Goal: Find contact information: Find contact information

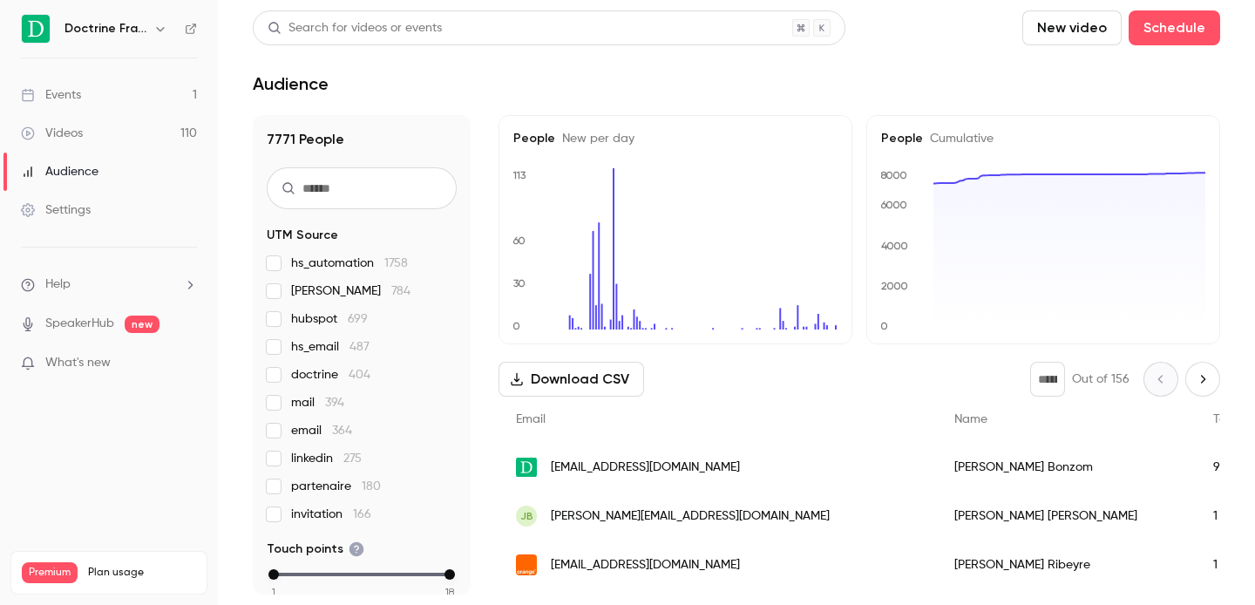
click at [160, 25] on icon "button" at bounding box center [160, 29] width 14 height 14
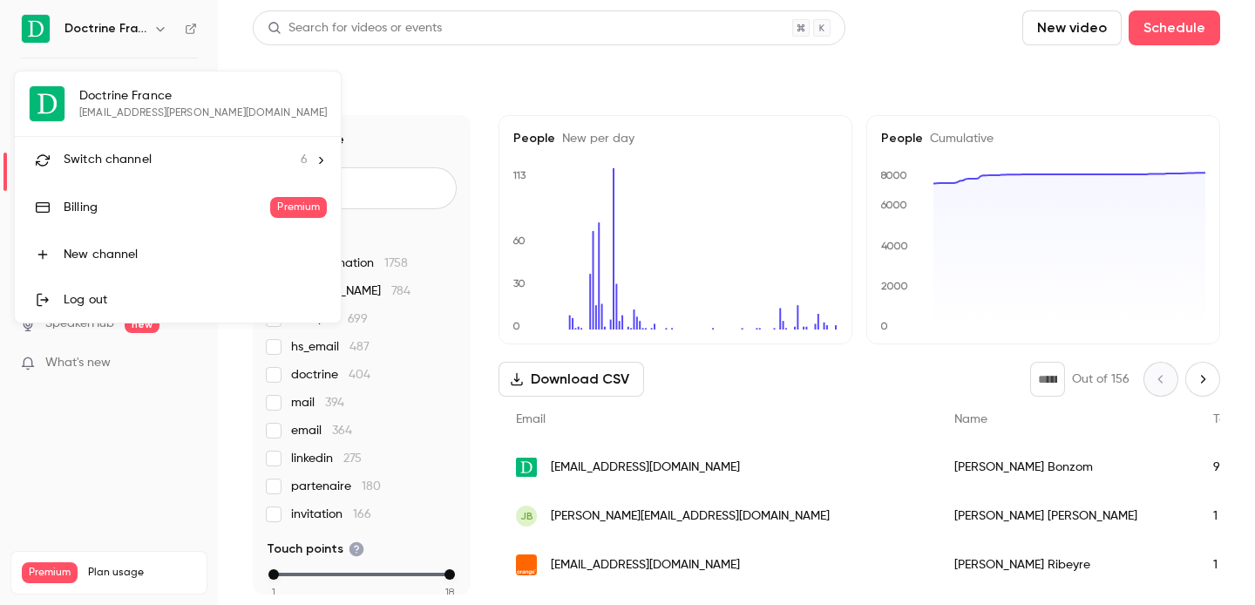
click at [125, 175] on li "Switch channel 6" at bounding box center [178, 160] width 326 height 46
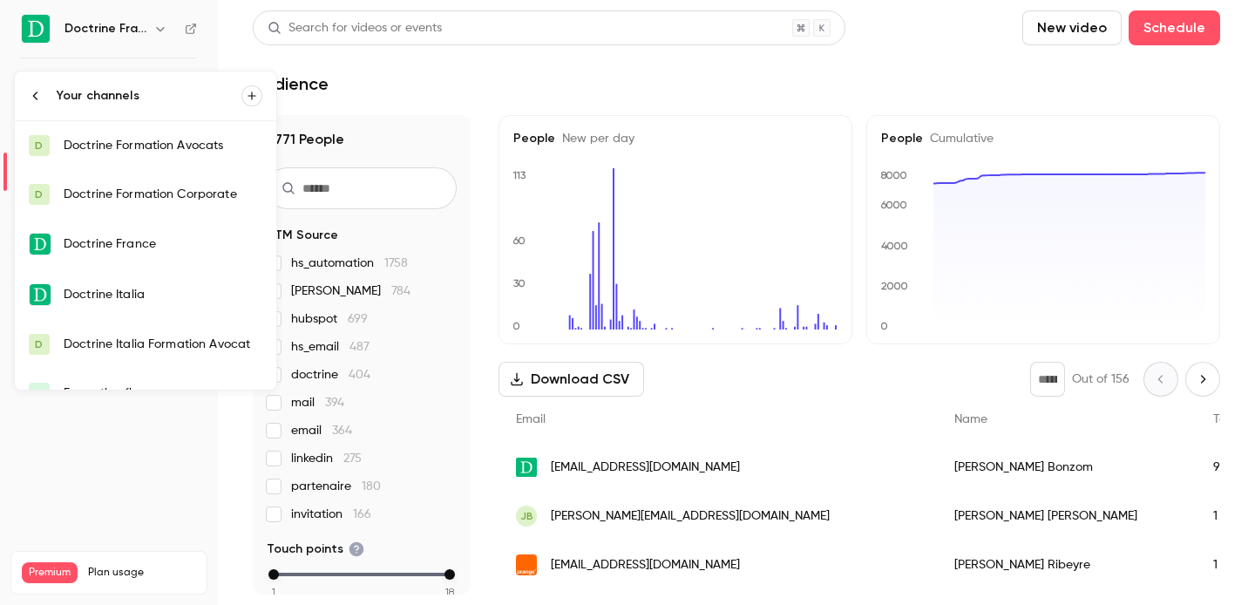
click at [183, 138] on div "Doctrine Formation Avocats" at bounding box center [163, 145] width 199 height 17
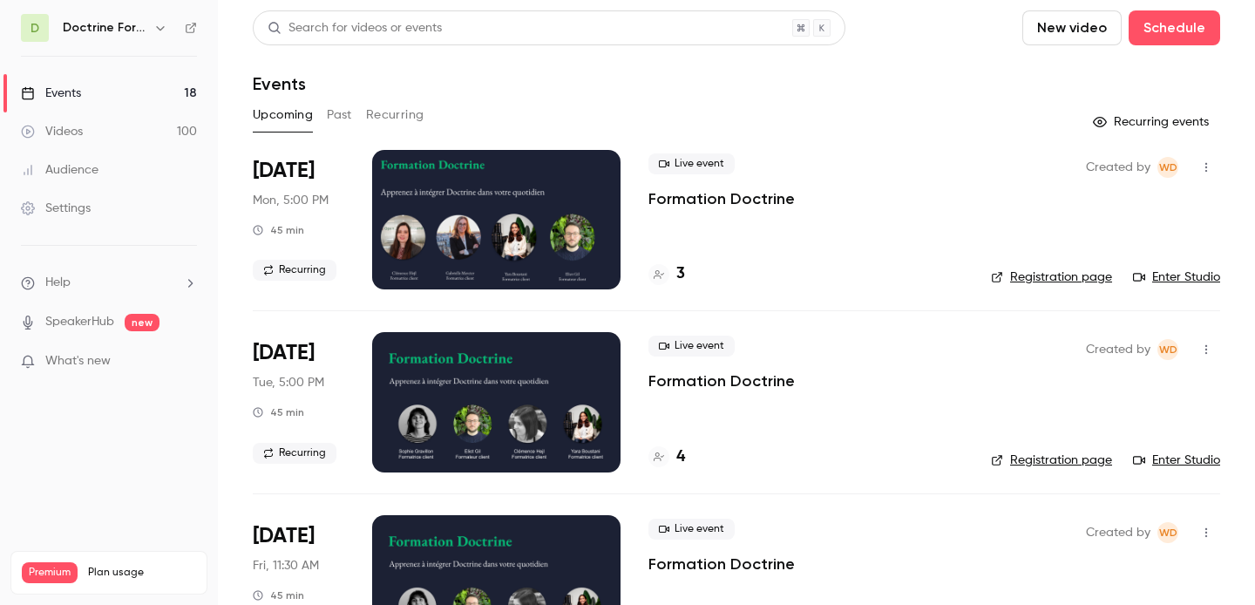
click at [352, 118] on button "Past" at bounding box center [339, 115] width 25 height 28
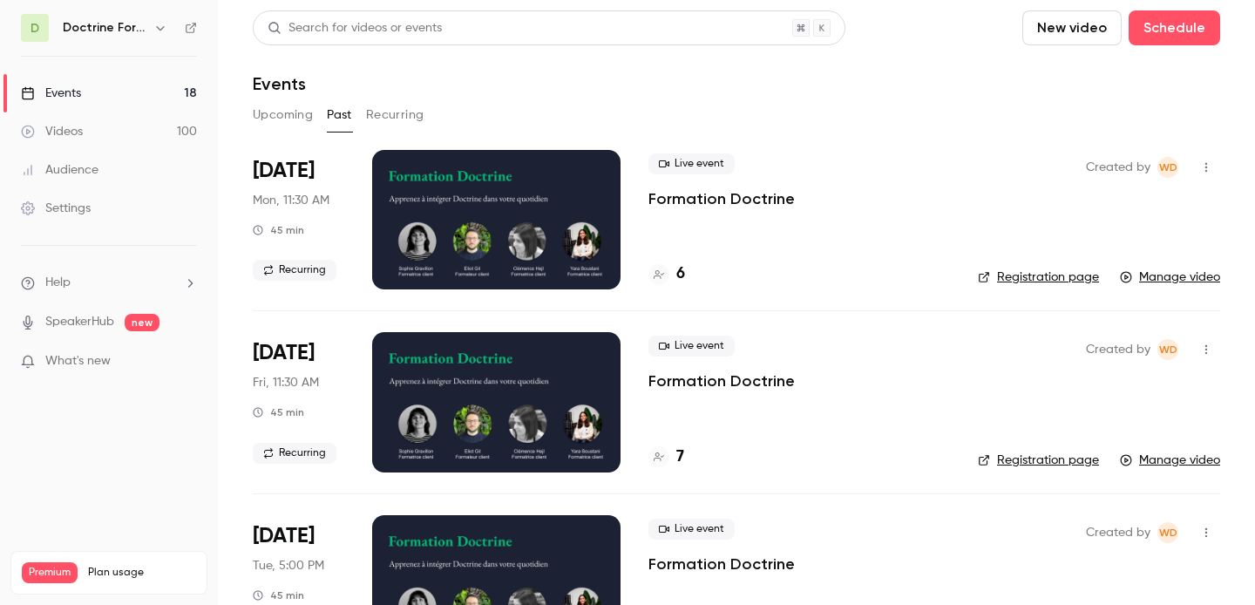
click at [669, 275] on div "6" at bounding box center [666, 274] width 37 height 24
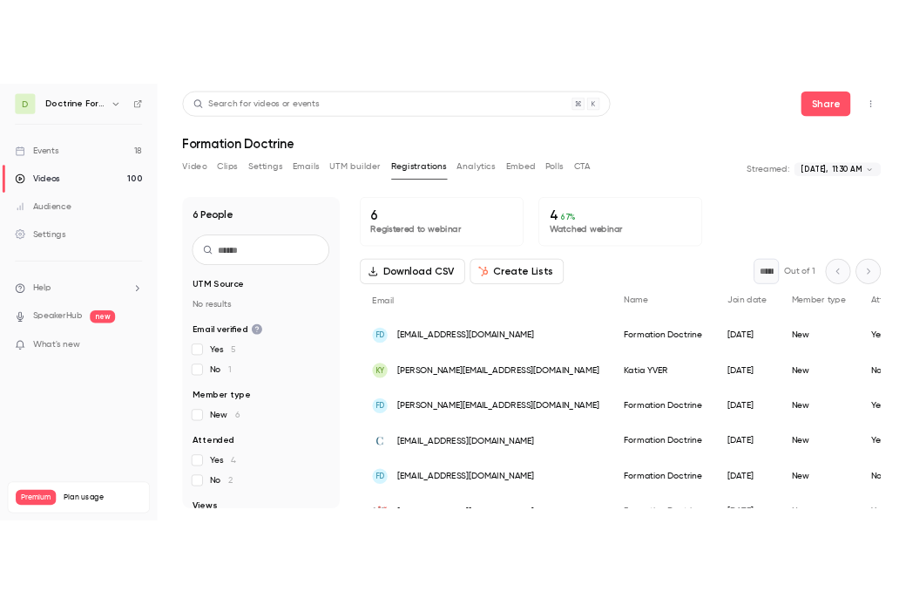
scroll to position [29, 0]
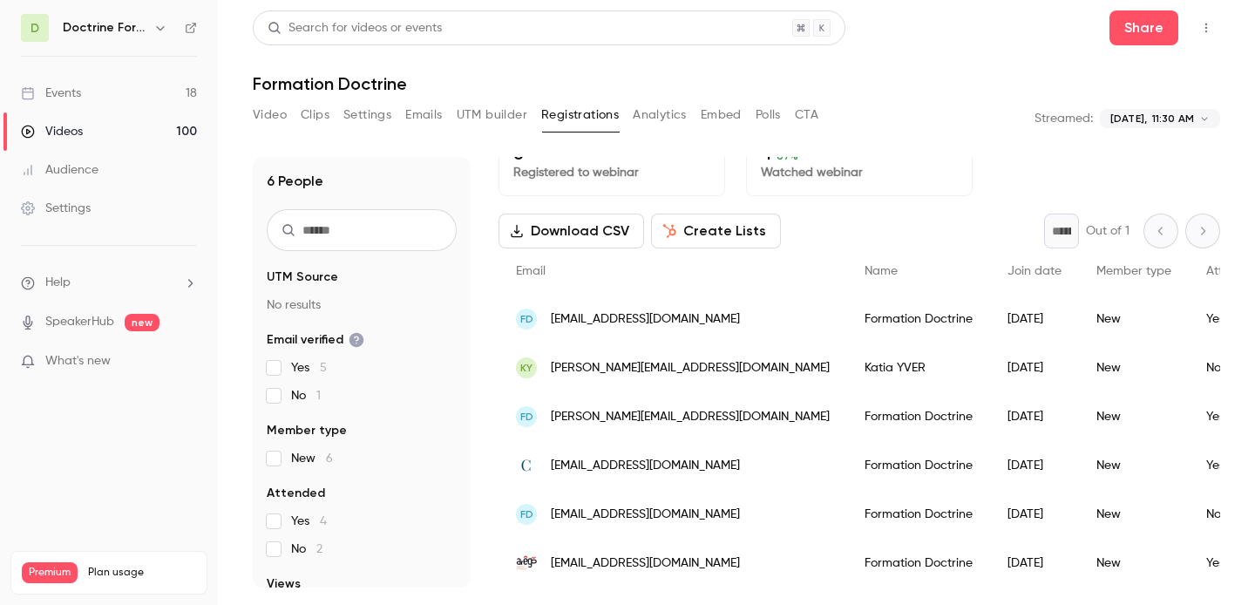
click at [645, 319] on span "[EMAIL_ADDRESS][DOMAIN_NAME]" at bounding box center [645, 319] width 189 height 18
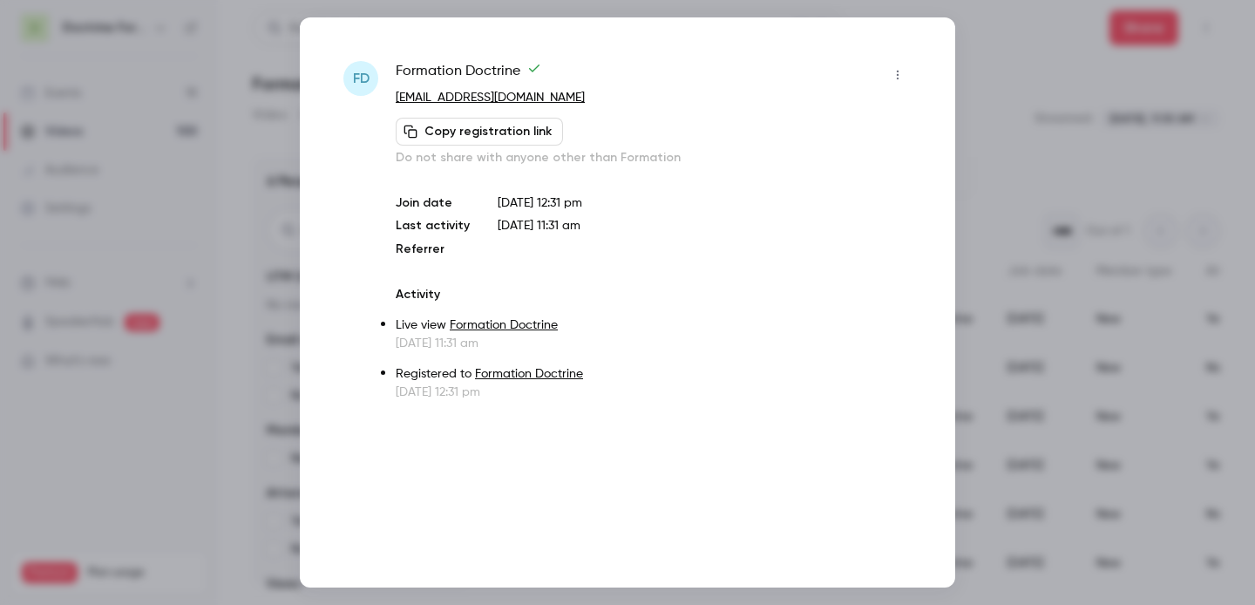
click at [1059, 185] on div at bounding box center [627, 302] width 1255 height 605
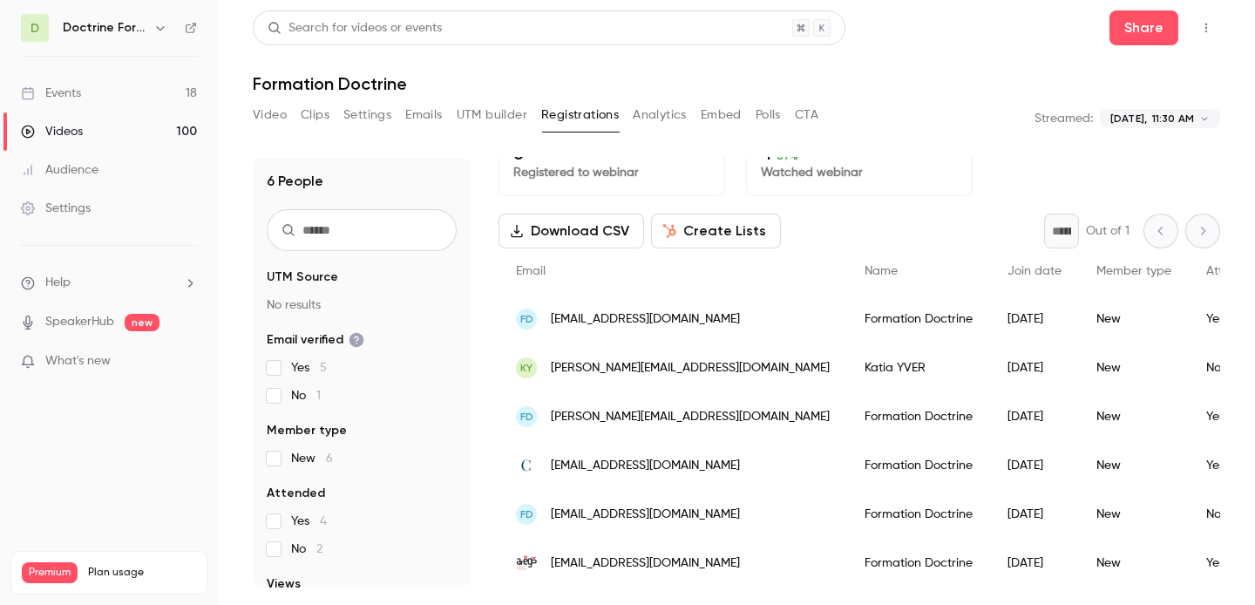
click at [638, 369] on span "[PERSON_NAME][EMAIL_ADDRESS][DOMAIN_NAME]" at bounding box center [690, 368] width 279 height 18
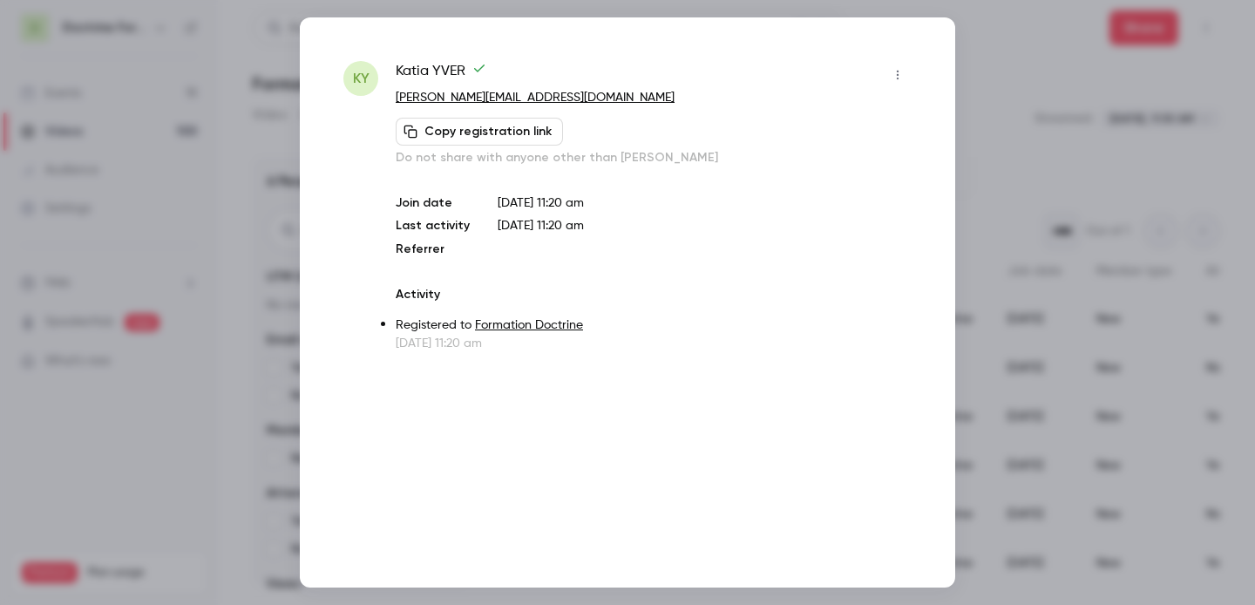
click at [1068, 159] on div at bounding box center [627, 302] width 1255 height 605
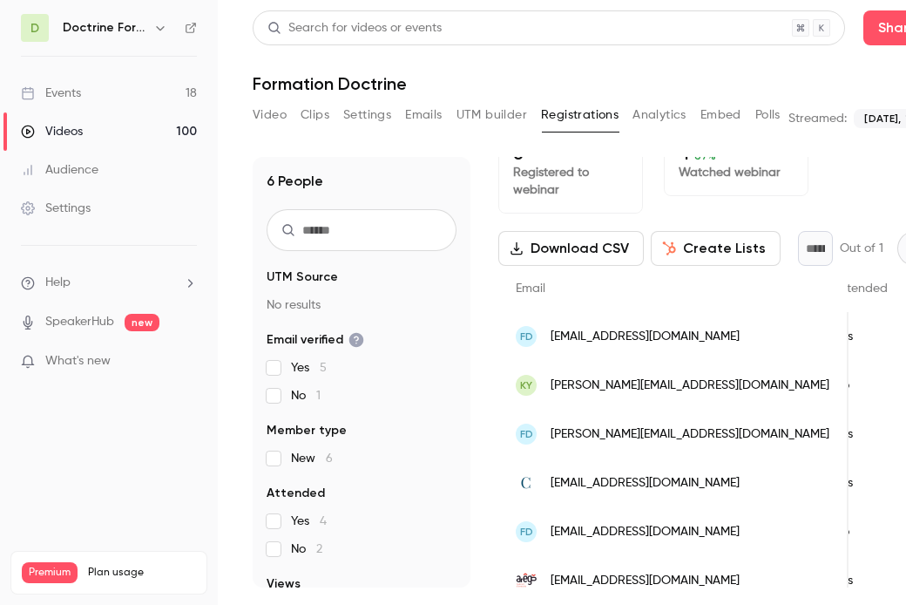
scroll to position [0, 326]
click at [632, 443] on span "[PERSON_NAME][EMAIL_ADDRESS][DOMAIN_NAME]" at bounding box center [690, 434] width 279 height 18
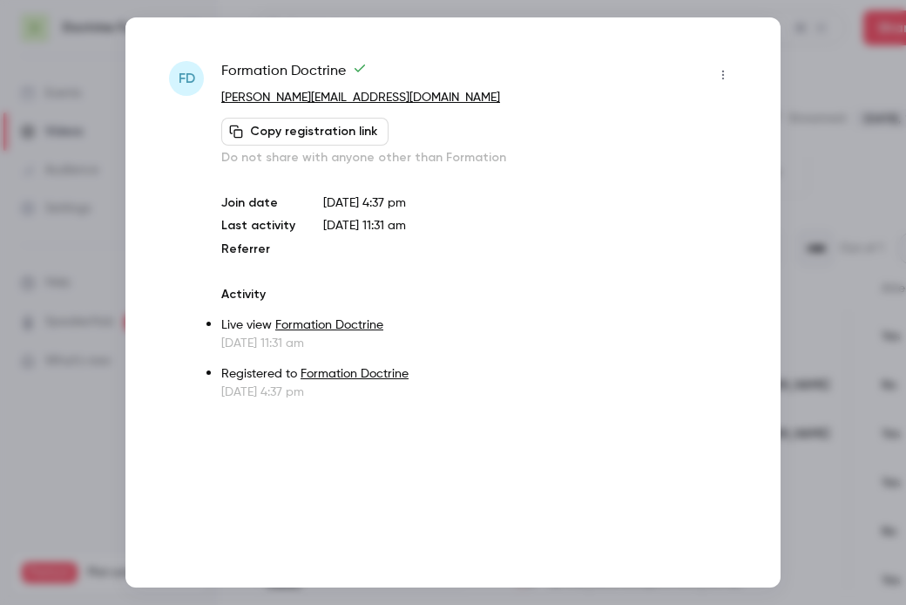
click at [837, 125] on div at bounding box center [453, 302] width 906 height 605
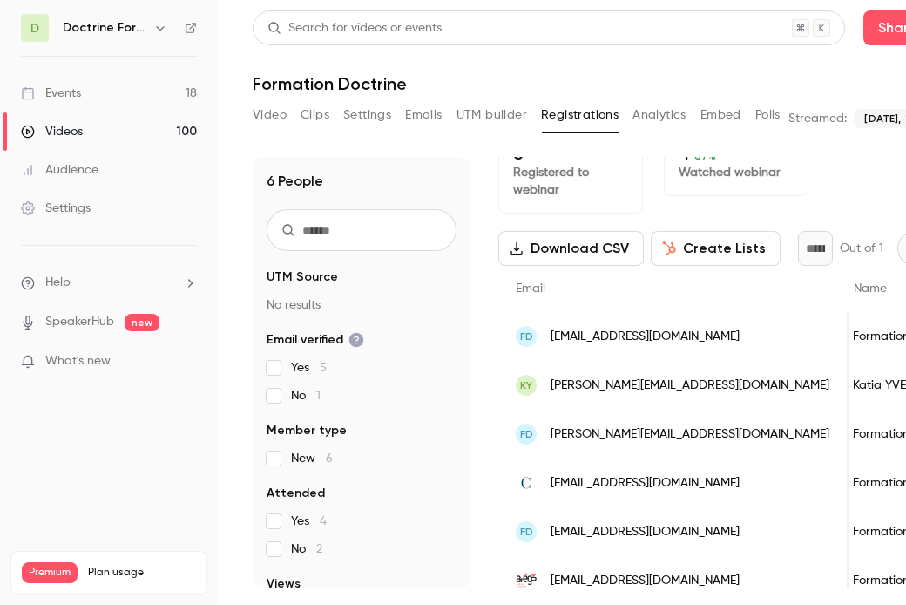
scroll to position [0, 0]
click at [579, 489] on span "[EMAIL_ADDRESS][DOMAIN_NAME]" at bounding box center [645, 483] width 189 height 18
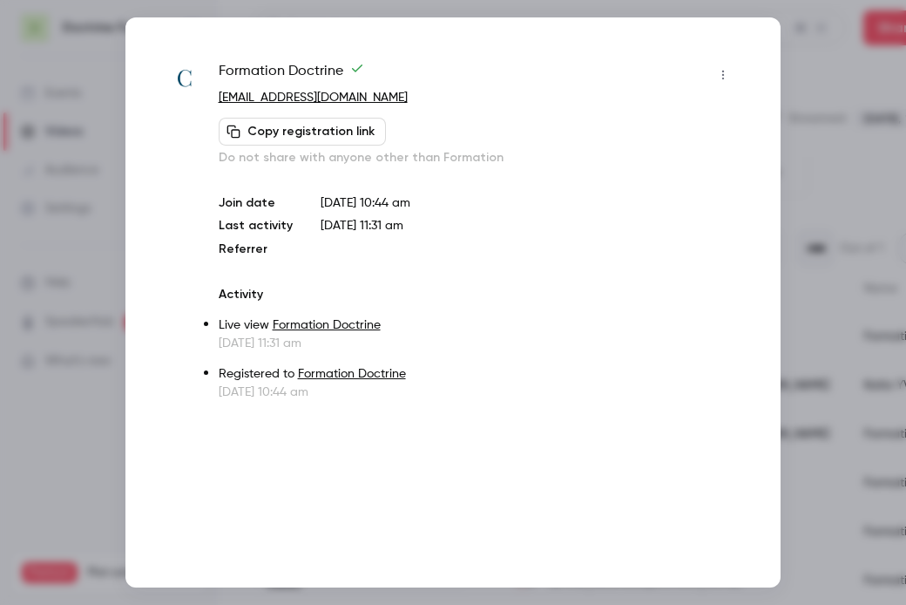
click at [838, 202] on div at bounding box center [453, 302] width 906 height 605
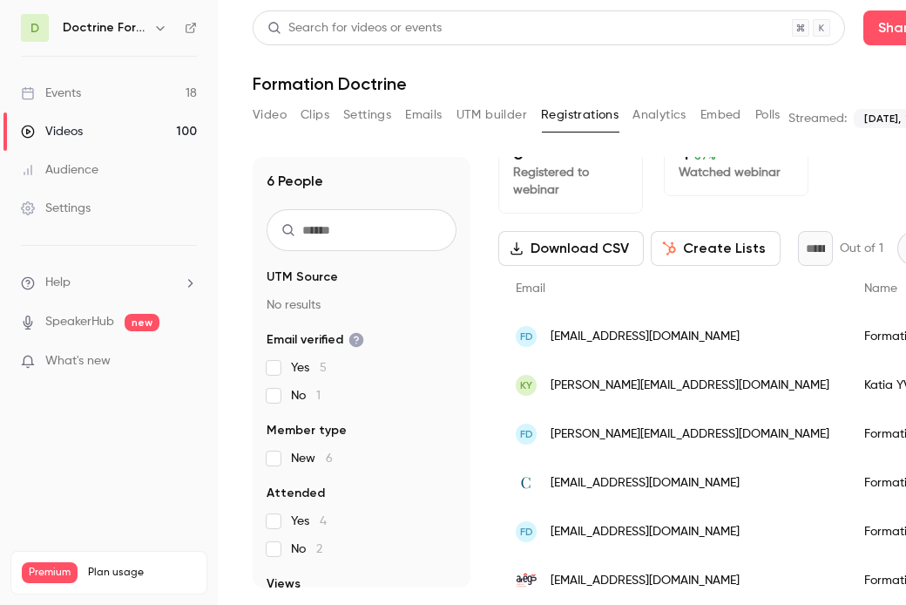
scroll to position [46, 0]
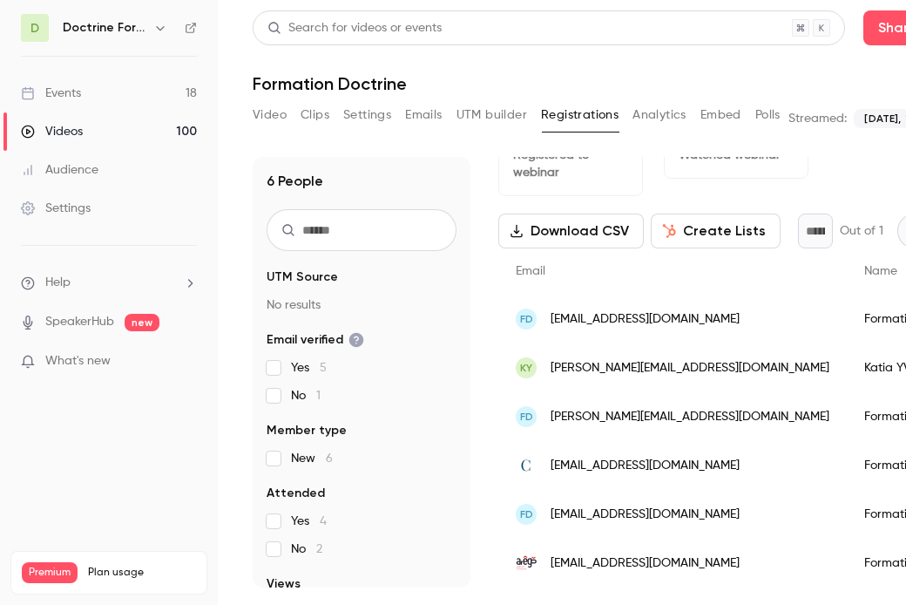
click at [609, 510] on span "[EMAIL_ADDRESS][DOMAIN_NAME]" at bounding box center [645, 514] width 189 height 18
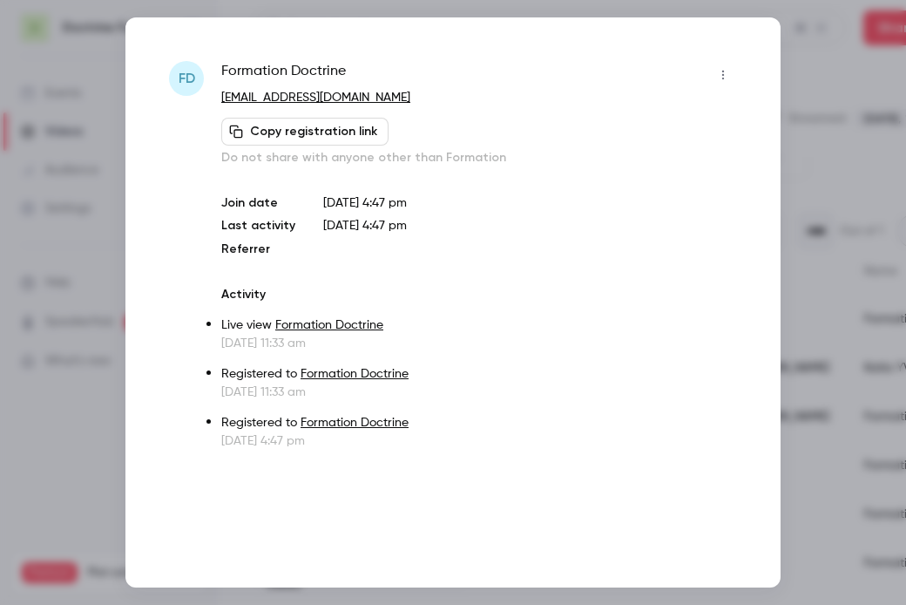
click at [826, 188] on div at bounding box center [453, 302] width 906 height 605
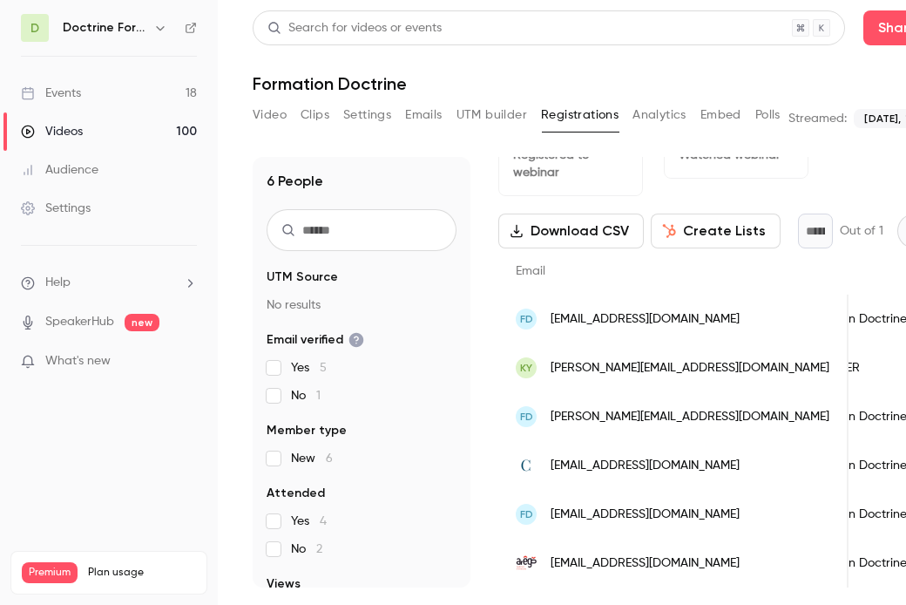
scroll to position [0, 0]
click at [605, 506] on span "[EMAIL_ADDRESS][DOMAIN_NAME]" at bounding box center [645, 514] width 189 height 18
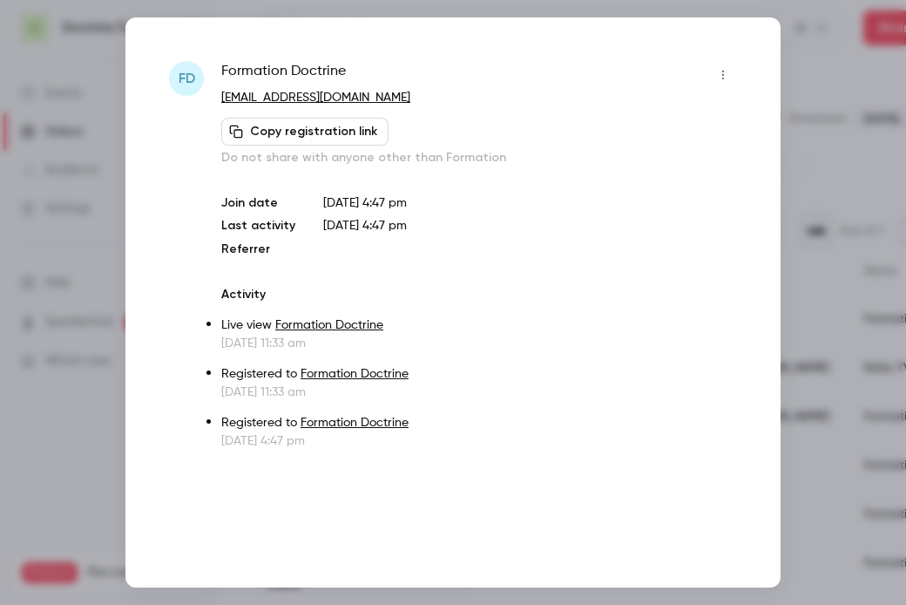
click at [852, 146] on div at bounding box center [453, 302] width 906 height 605
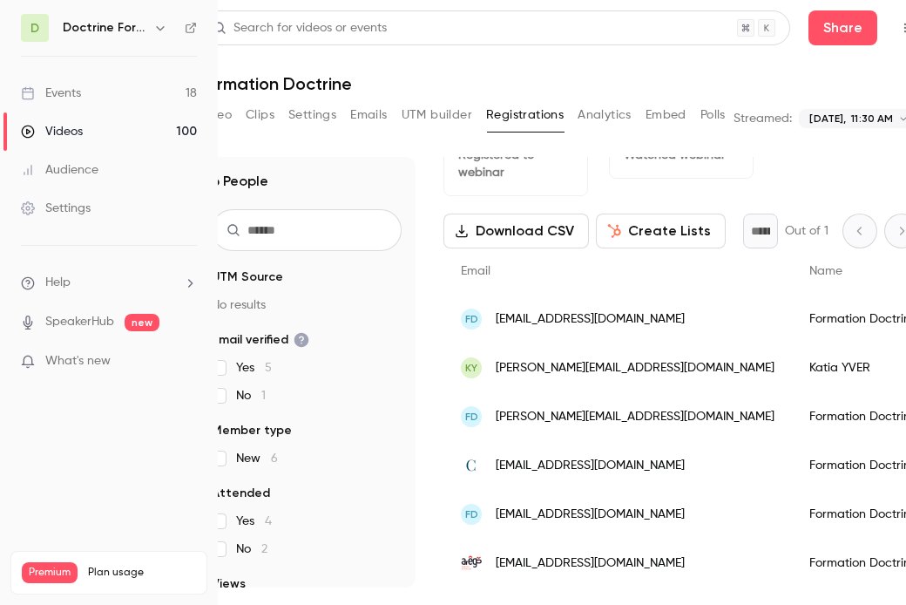
scroll to position [0, 66]
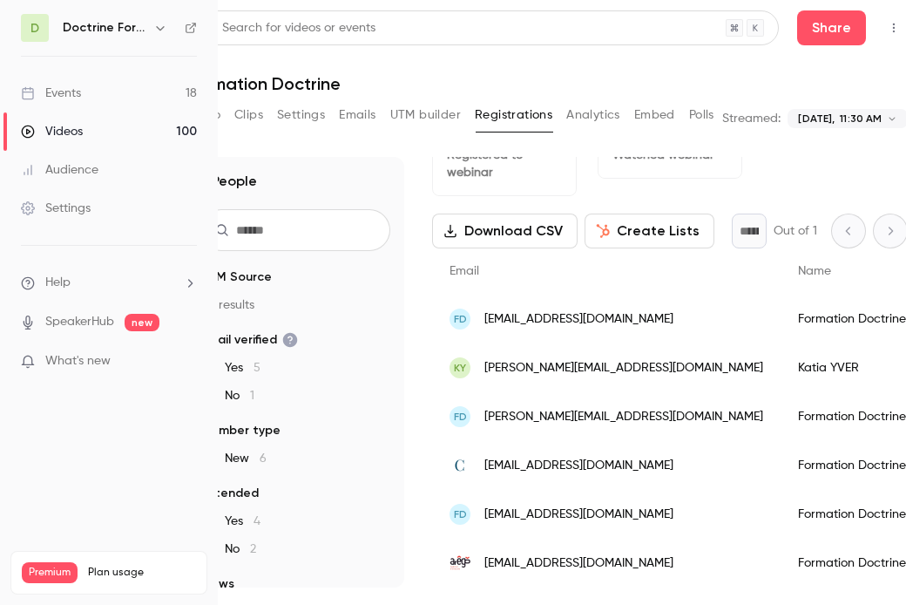
click at [583, 562] on span "[EMAIL_ADDRESS][DOMAIN_NAME]" at bounding box center [579, 563] width 189 height 18
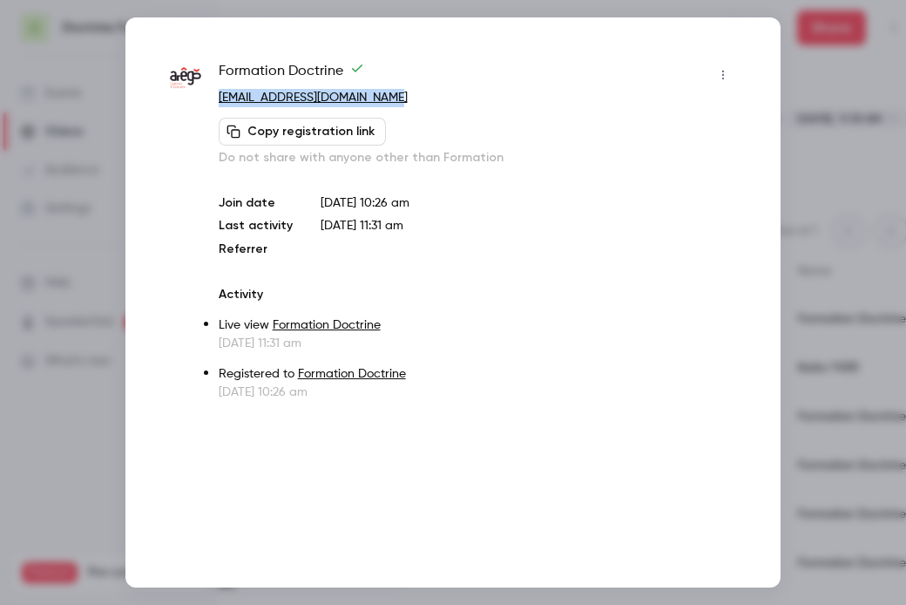
copy link "[EMAIL_ADDRESS][DOMAIN_NAME]"
